Goal: Find specific page/section: Find specific page/section

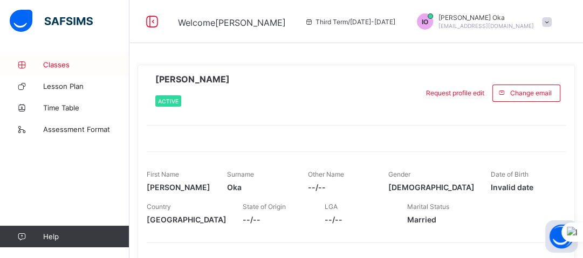
click at [57, 66] on span "Classes" at bounding box center [86, 64] width 86 height 9
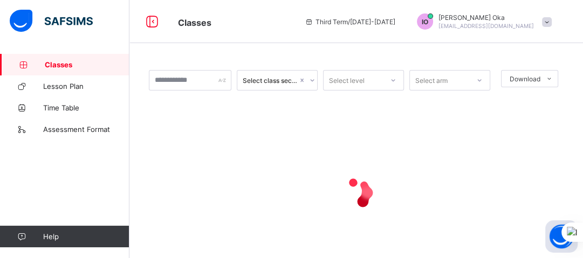
click at [266, 80] on div "Select class section" at bounding box center [270, 81] width 55 height 8
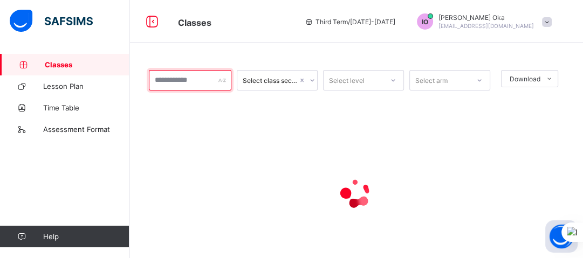
click at [207, 76] on input "text" at bounding box center [190, 80] width 82 height 20
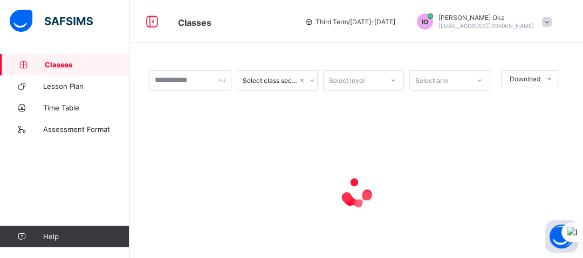
click at [396, 80] on icon at bounding box center [393, 80] width 6 height 11
drag, startPoint x: 482, startPoint y: 80, endPoint x: 308, endPoint y: 121, distance: 178.8
click at [308, 121] on div at bounding box center [356, 193] width 415 height 205
click at [364, 77] on div "Select level" at bounding box center [347, 80] width 36 height 20
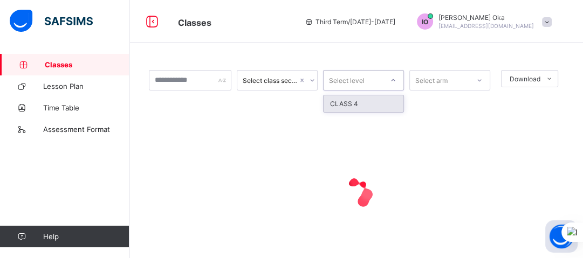
click at [346, 105] on div "CLASS 4" at bounding box center [364, 103] width 80 height 17
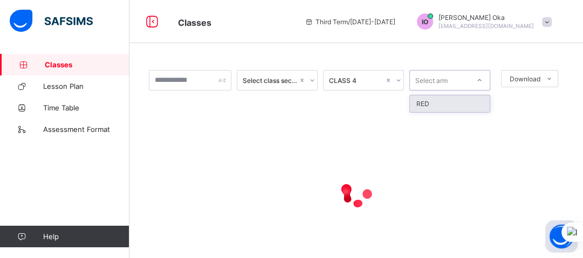
click at [458, 80] on div "Select arm" at bounding box center [439, 80] width 59 height 15
click at [433, 104] on div "RED" at bounding box center [450, 103] width 80 height 17
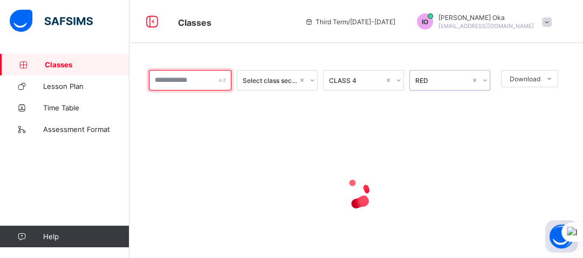
click at [178, 77] on input "text" at bounding box center [190, 80] width 82 height 20
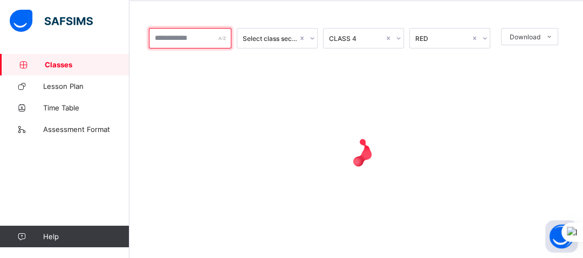
scroll to position [43, 0]
